Goal: Transaction & Acquisition: Download file/media

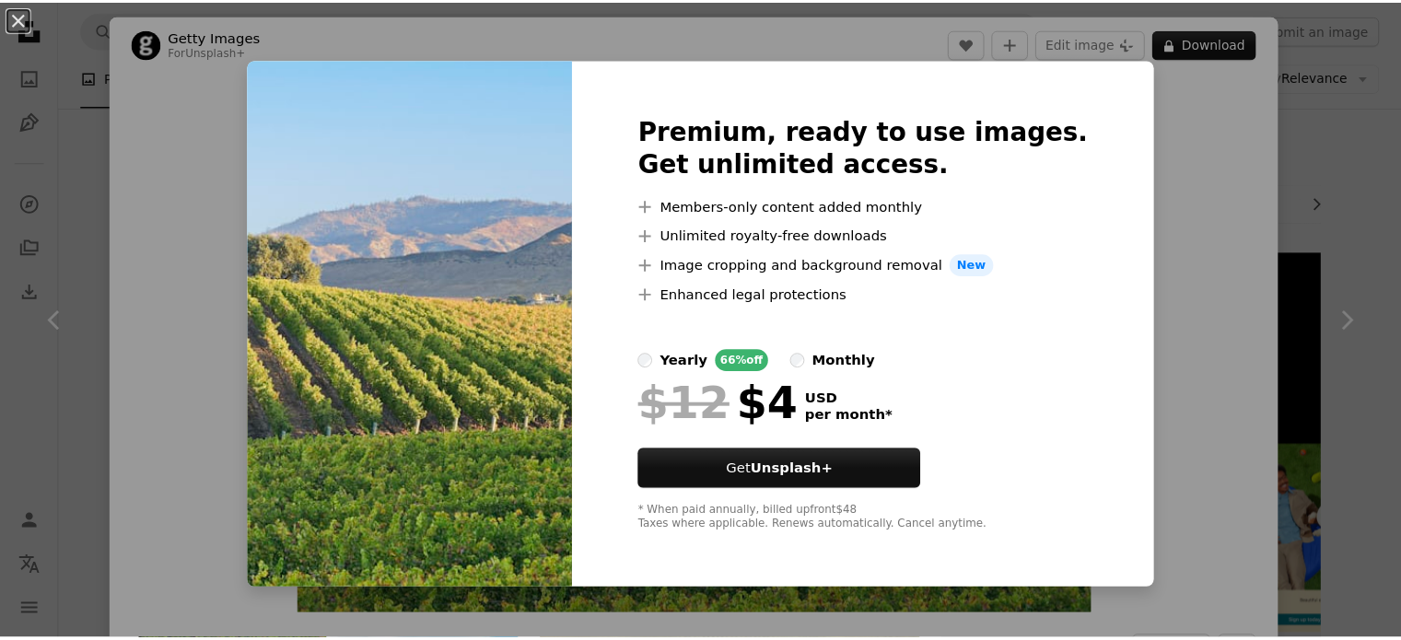
scroll to position [737, 0]
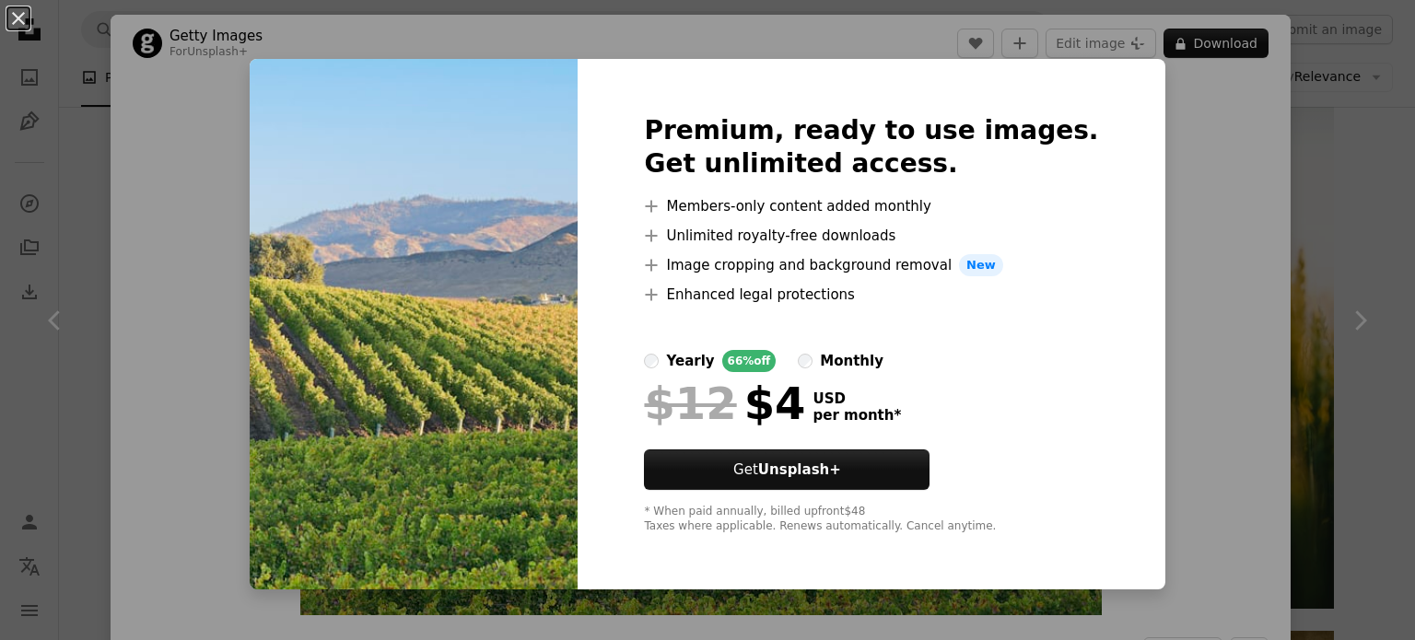
click at [1331, 113] on div "An X shape Premium, ready to use images. Get unlimited access. A plus sign Memb…" at bounding box center [707, 320] width 1415 height 640
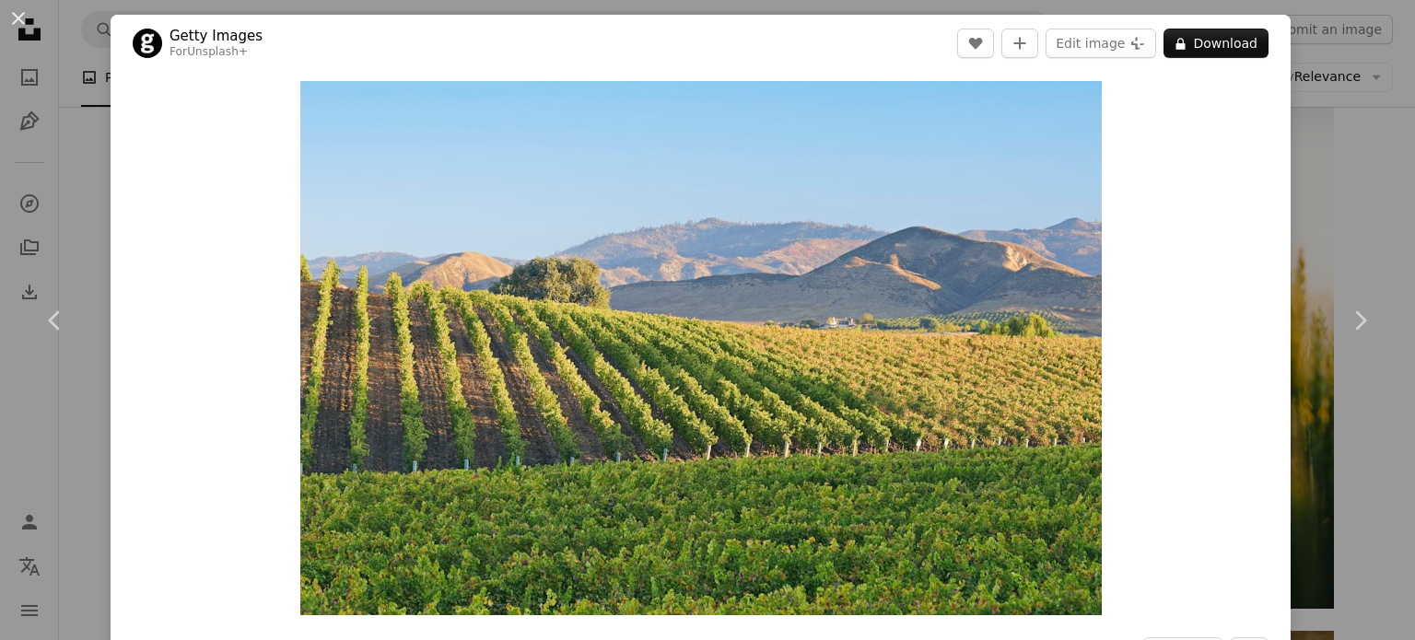
click at [63, 37] on div "An X shape Chevron left Chevron right Getty Images For Unsplash+ A heart A plus…" at bounding box center [707, 320] width 1415 height 640
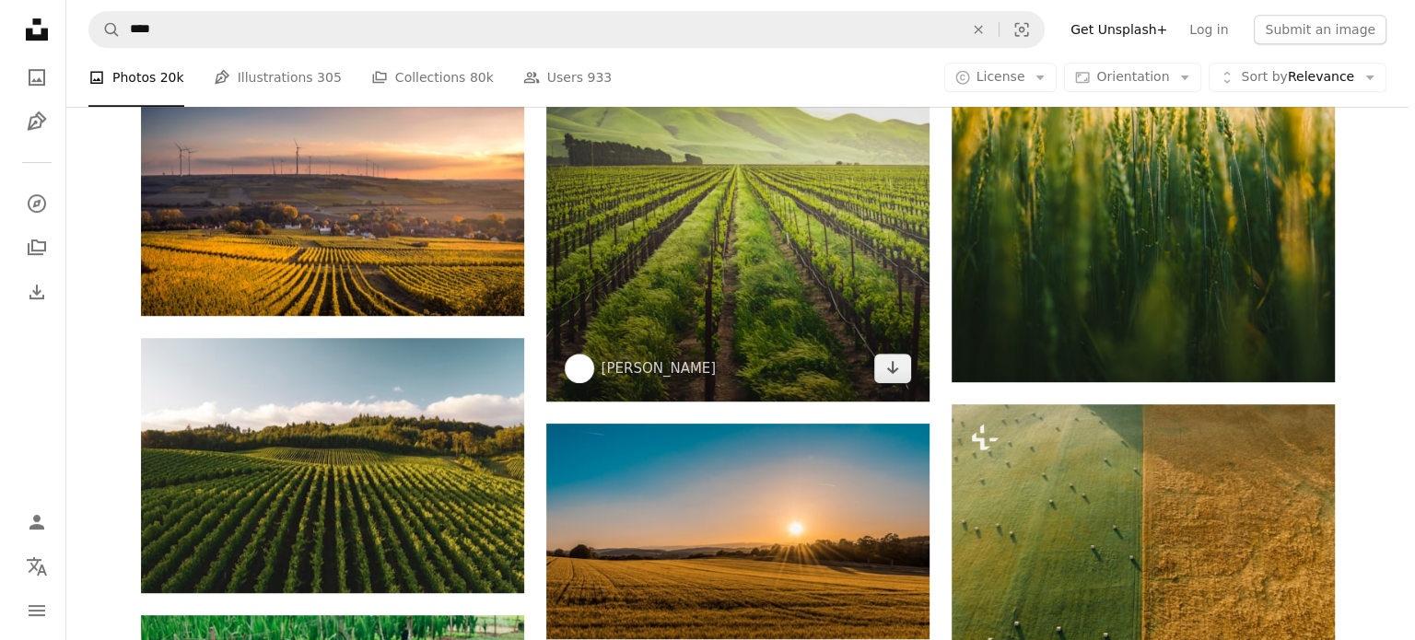
scroll to position [1198, 0]
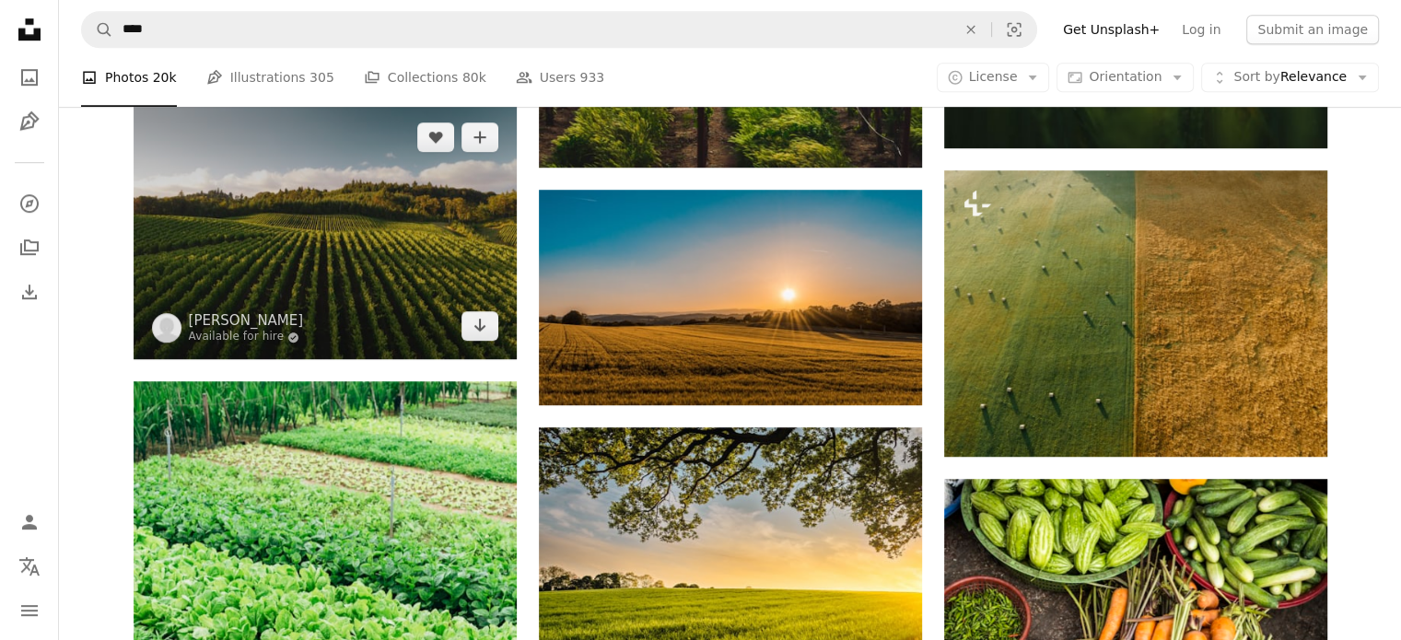
click at [345, 153] on img at bounding box center [325, 231] width 383 height 255
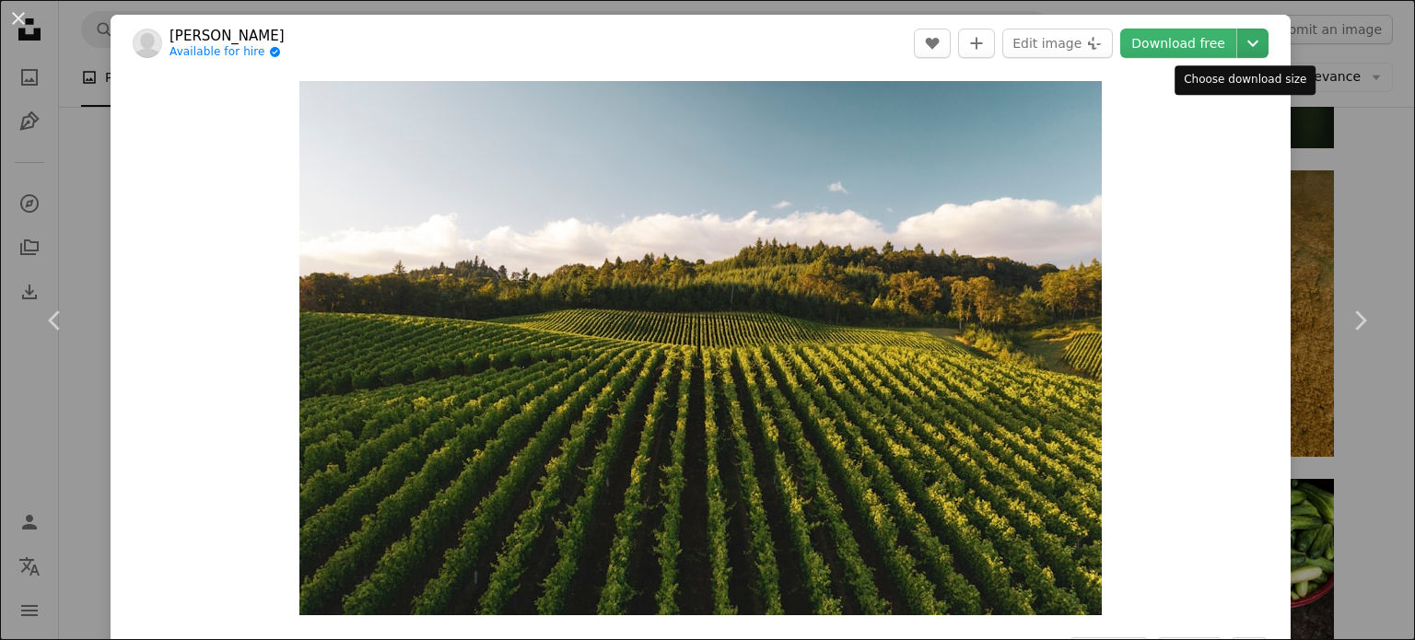
click at [1238, 47] on icon "Chevron down" at bounding box center [1252, 43] width 29 height 22
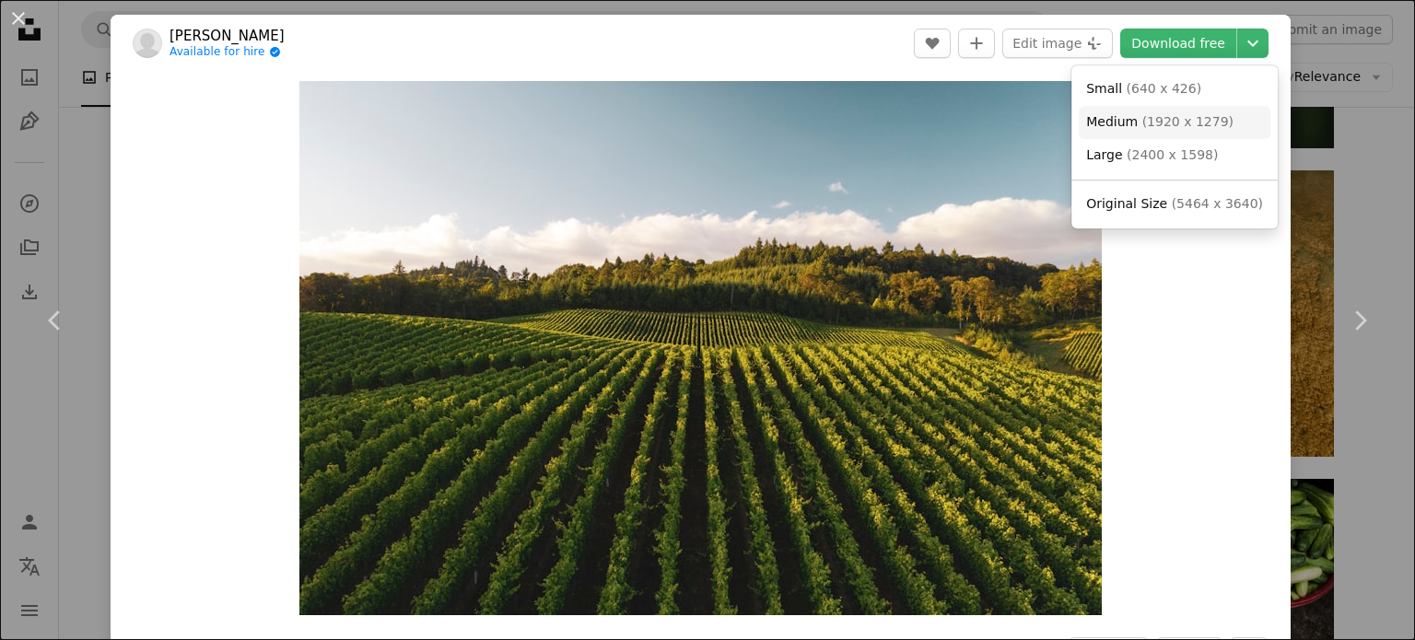
click at [1132, 126] on span "Medium" at bounding box center [1112, 121] width 52 height 15
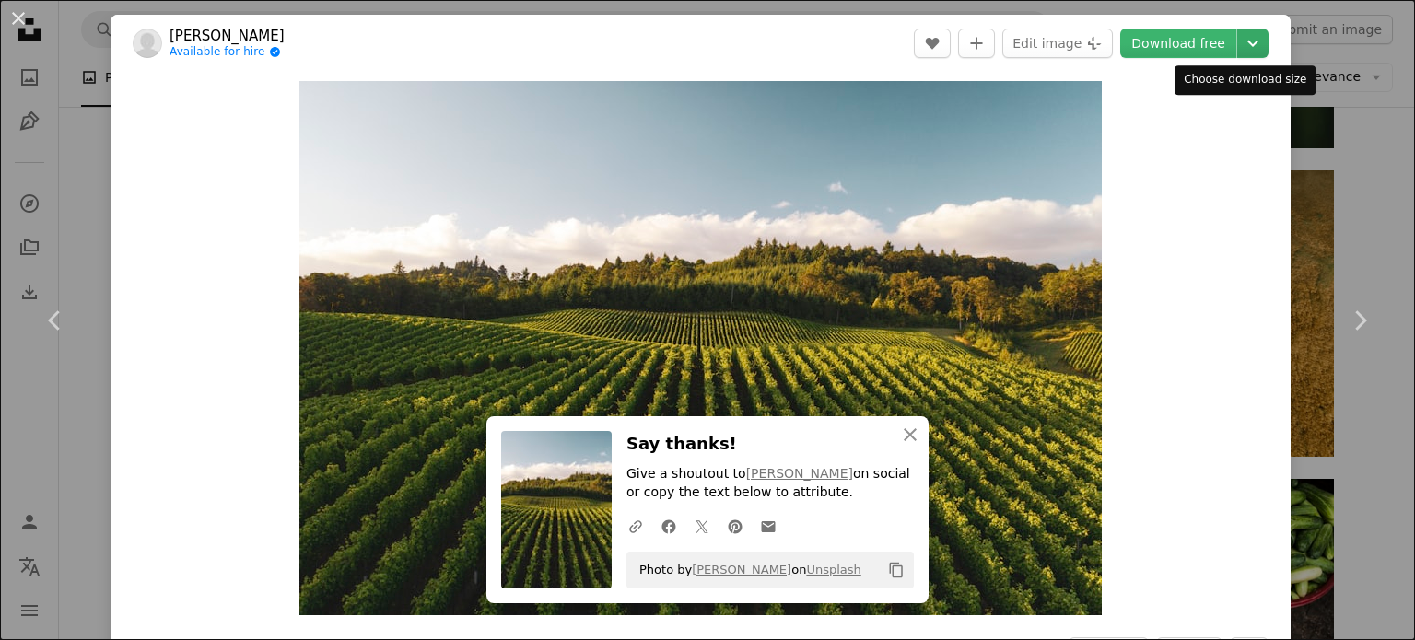
click at [1248, 51] on icon "Chevron down" at bounding box center [1252, 43] width 29 height 22
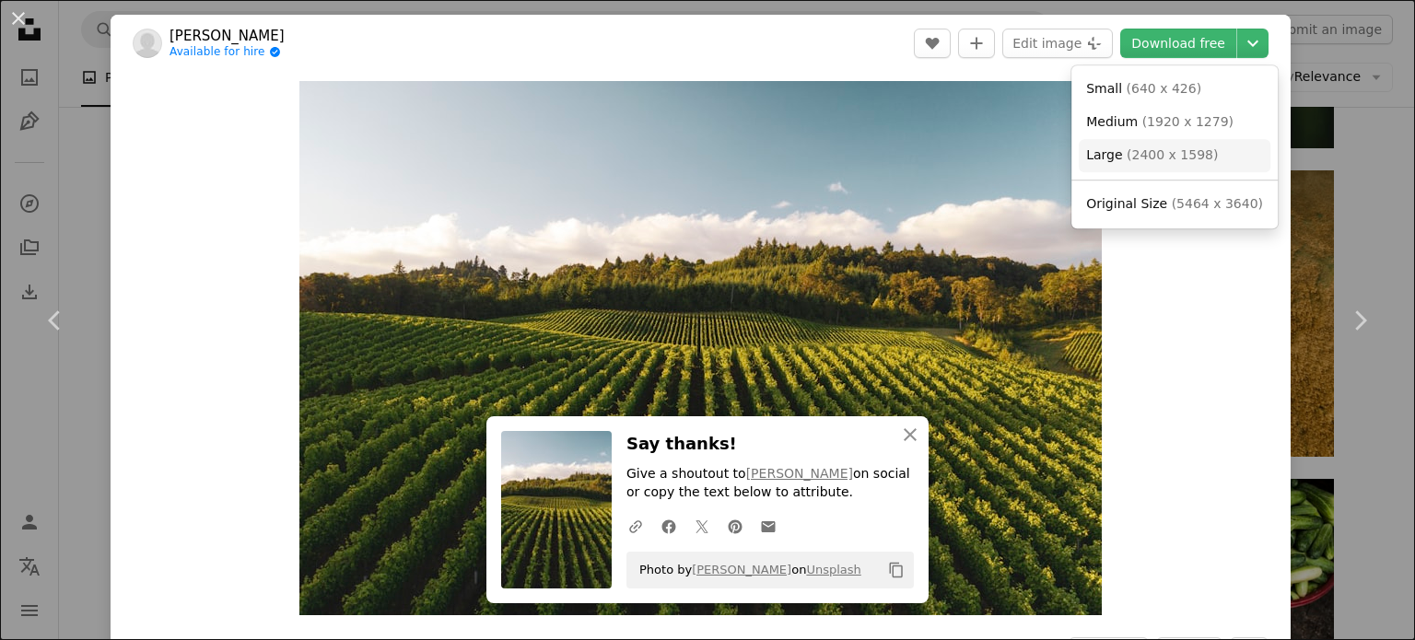
click at [1145, 146] on link "Large ( 2400 x 1598 )" at bounding box center [1175, 155] width 192 height 33
